Goal: Information Seeking & Learning: Learn about a topic

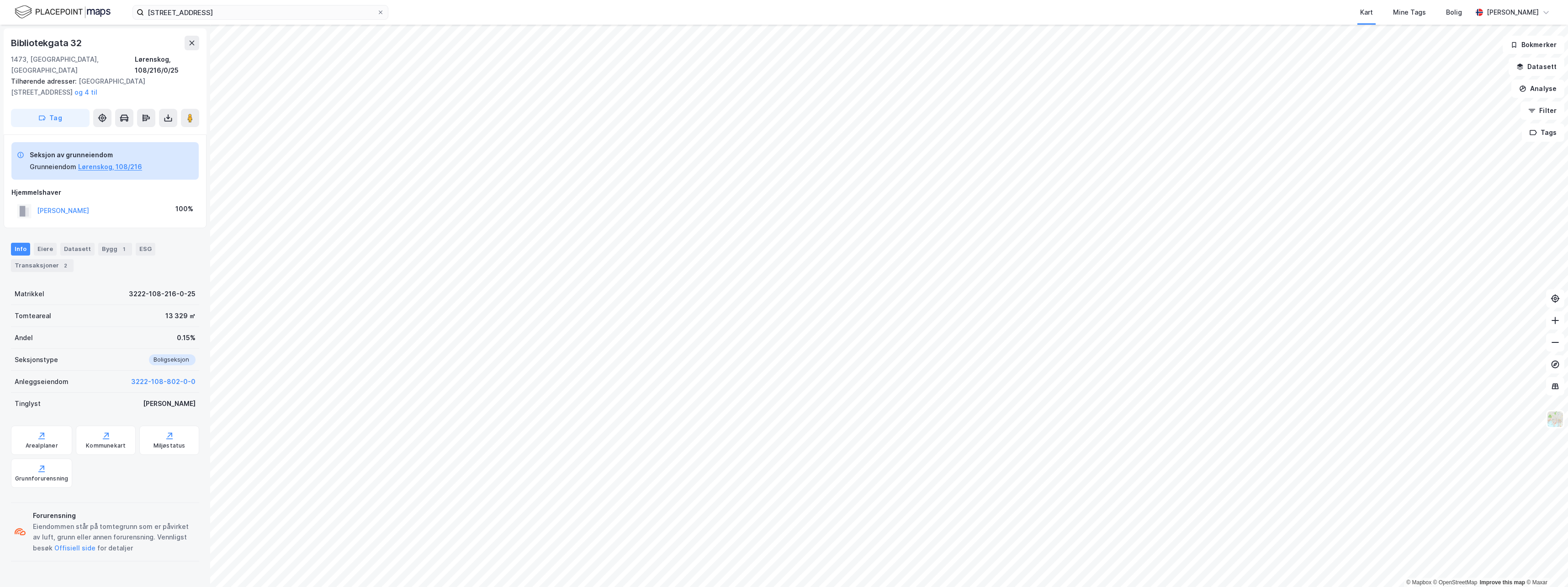
click at [110, 243] on div "Bygg 1" at bounding box center [115, 249] width 34 height 13
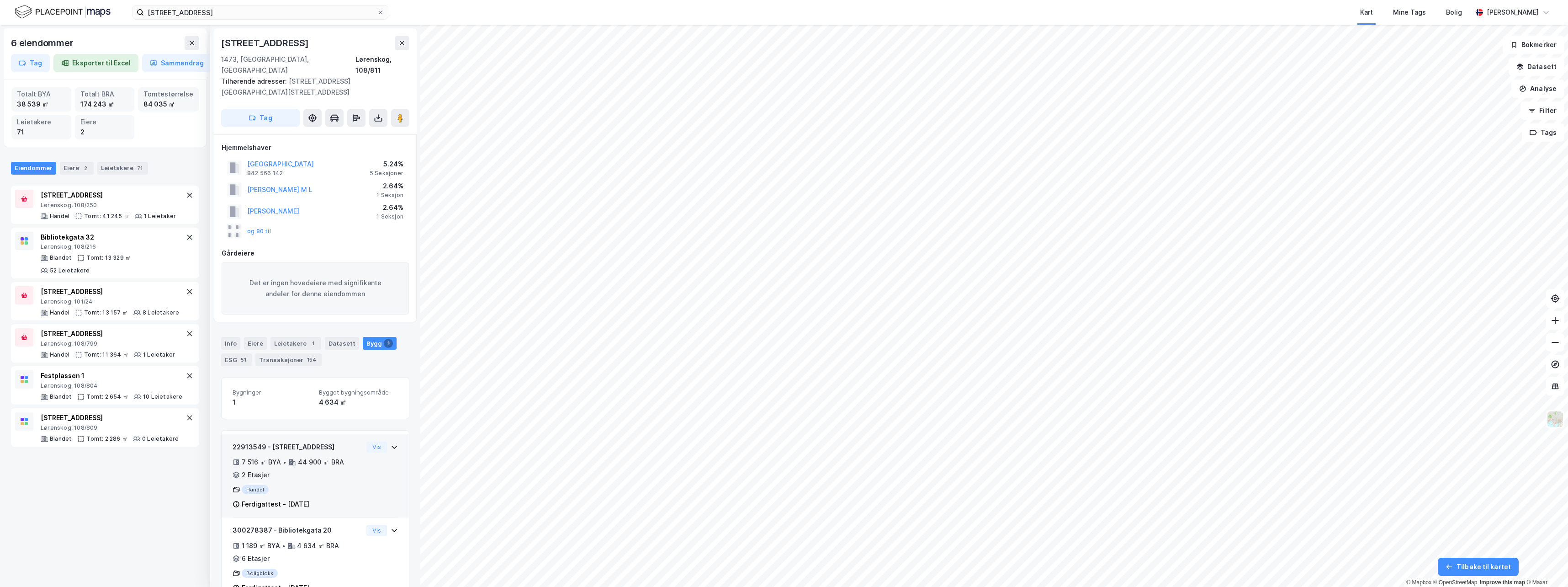
scroll to position [7, 0]
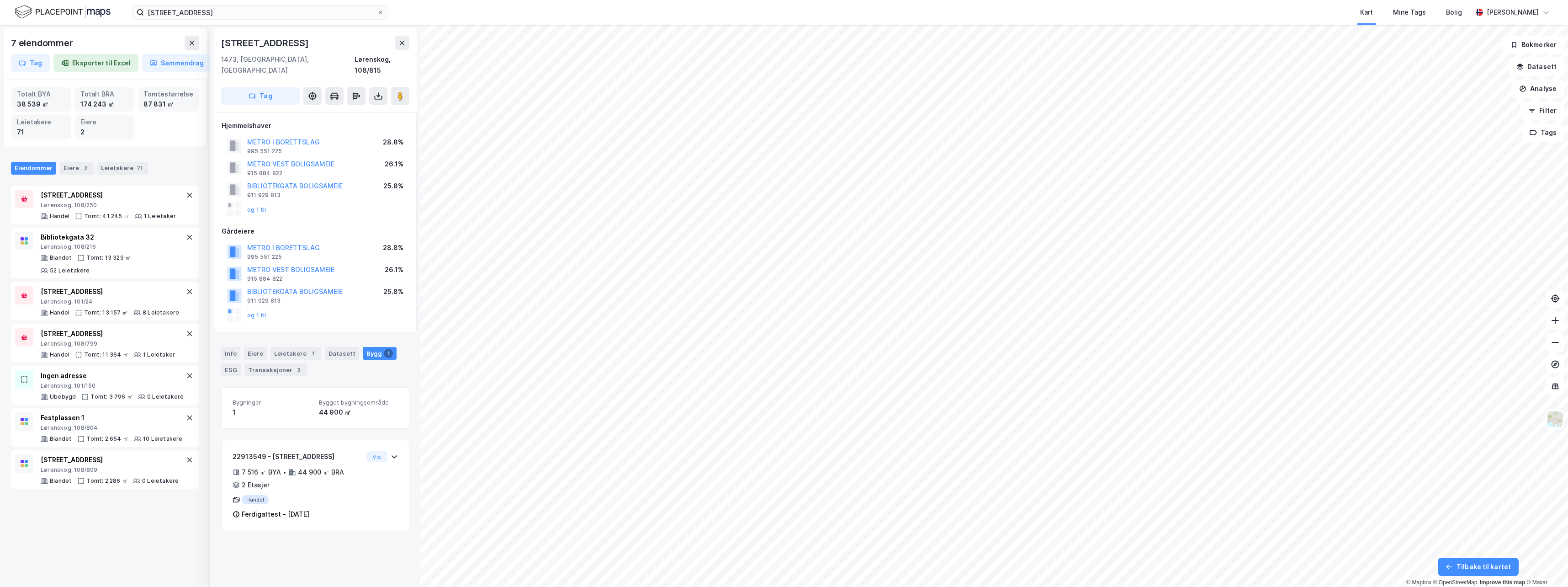
click at [0, 0] on button "og 1 til" at bounding box center [0, 0] width 0 height 0
